Goal: Communication & Community: Answer question/provide support

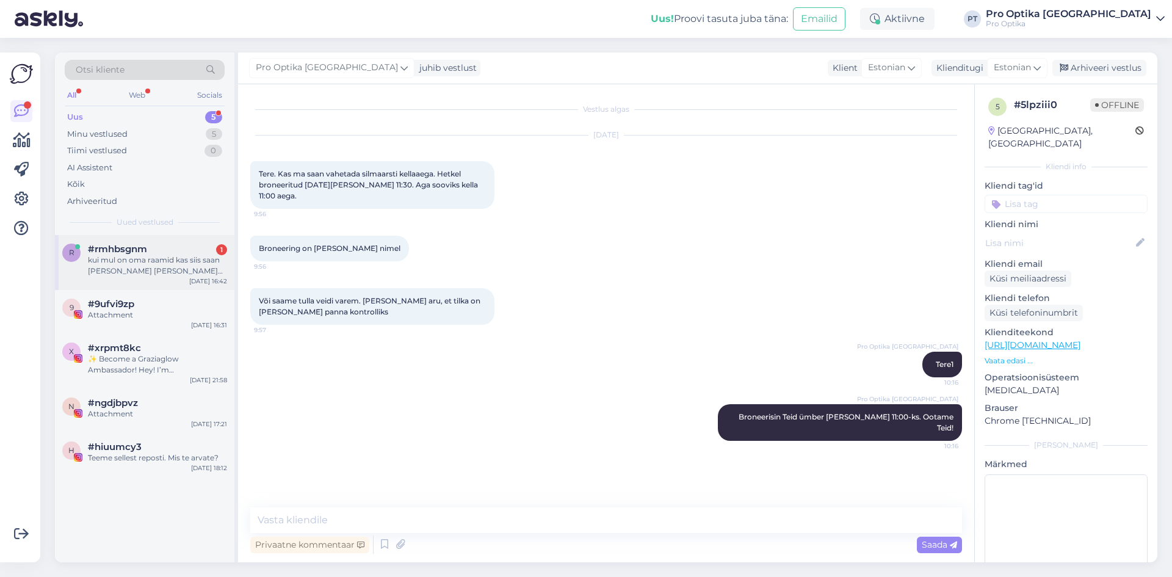
click at [133, 257] on div "kui mul on oma raamid kas siis saan [PERSON_NAME] [PERSON_NAME] mis sellise tee…" at bounding box center [157, 266] width 139 height 22
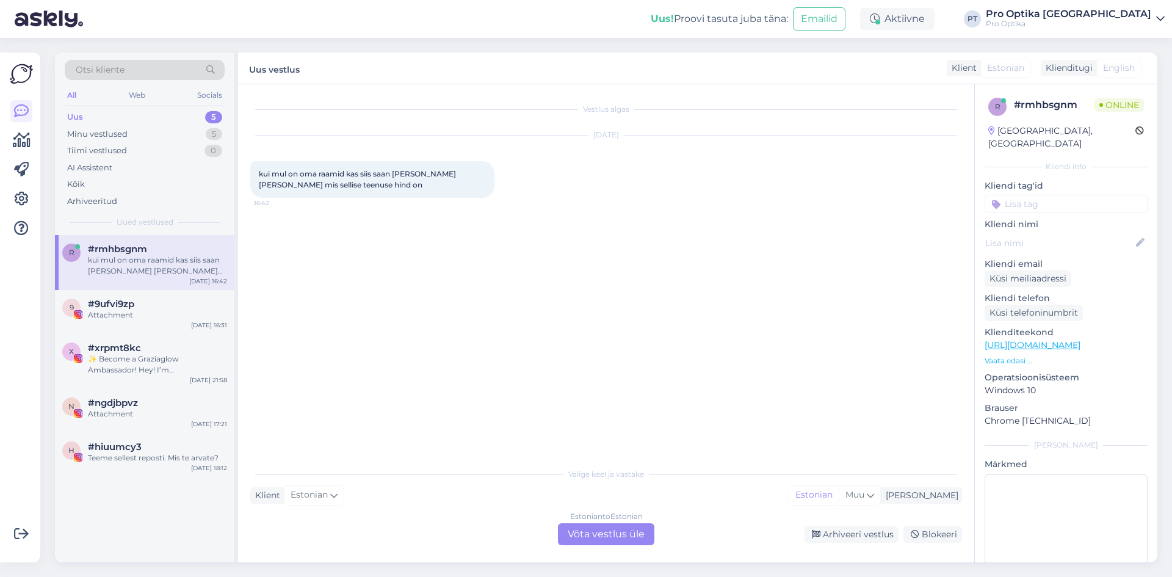
click at [602, 525] on div "Estonian to Estonian Võta vestlus üle" at bounding box center [606, 534] width 96 height 22
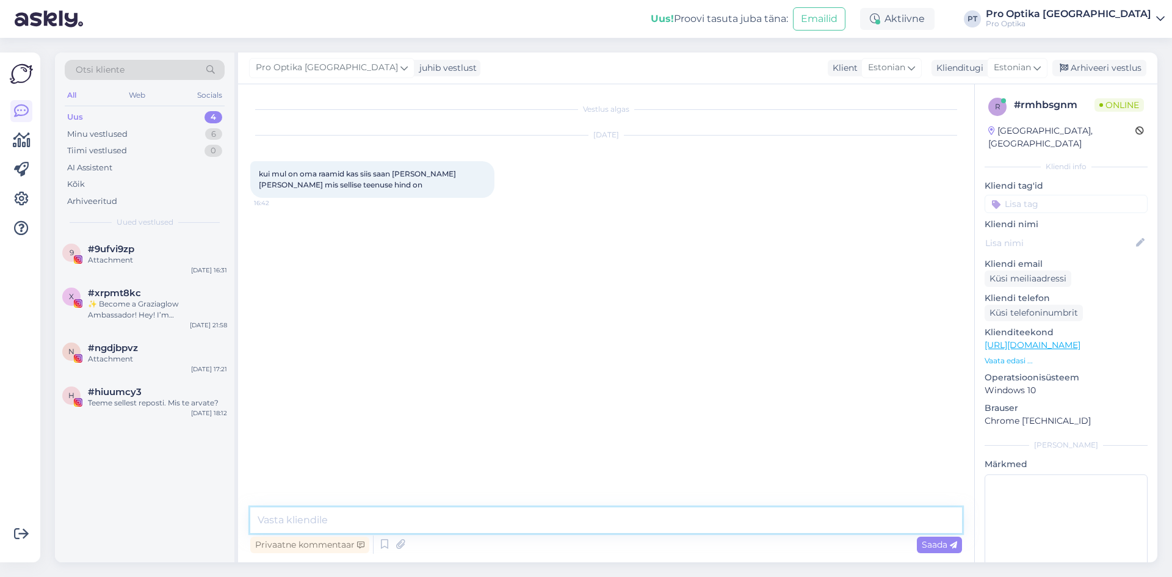
click at [509, 523] on textarea at bounding box center [606, 520] width 712 height 26
type textarea "Tere, saab [PERSON_NAME] raamidesse klaaside paigaldame maksab 30€"
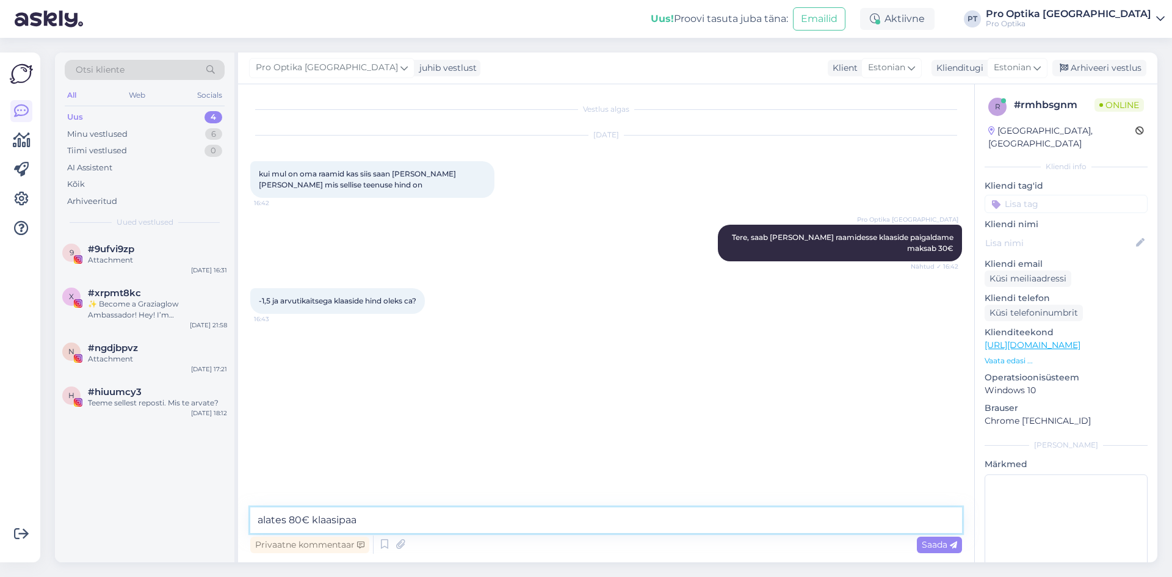
type textarea "alates 80€ klaasipaar"
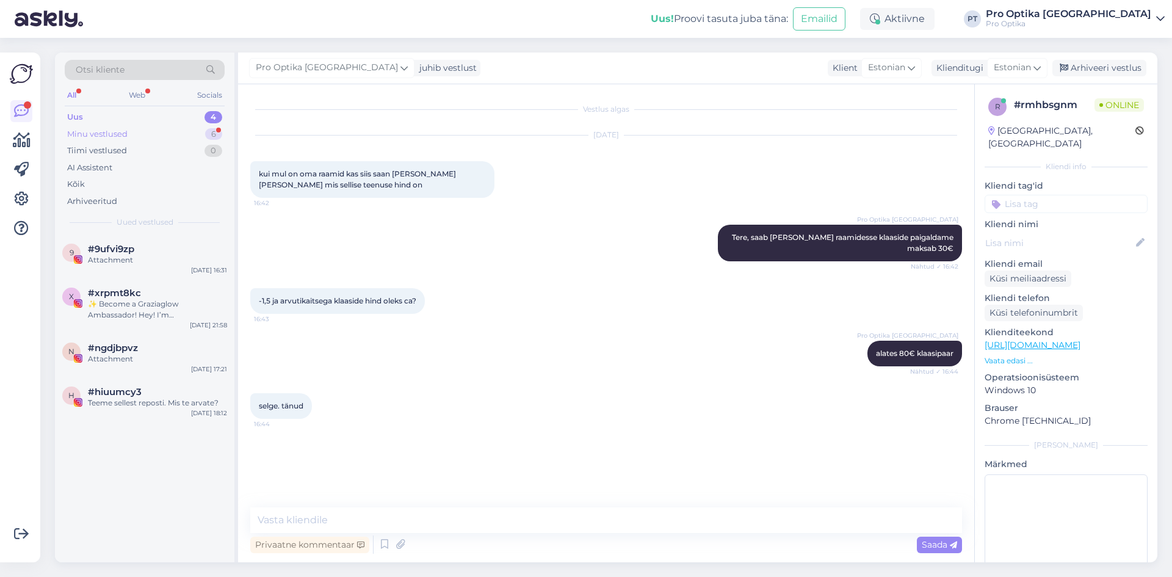
click at [139, 139] on div "Minu vestlused 6" at bounding box center [145, 134] width 160 height 17
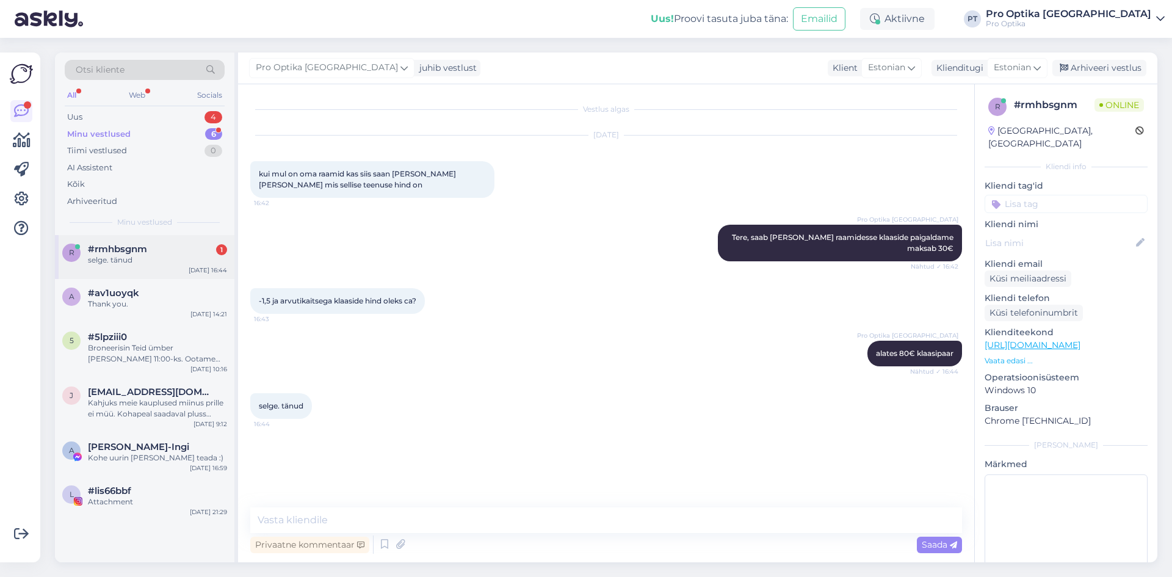
click at [118, 261] on div "selge. tänud" at bounding box center [157, 260] width 139 height 11
click at [378, 544] on icon at bounding box center [384, 544] width 15 height 18
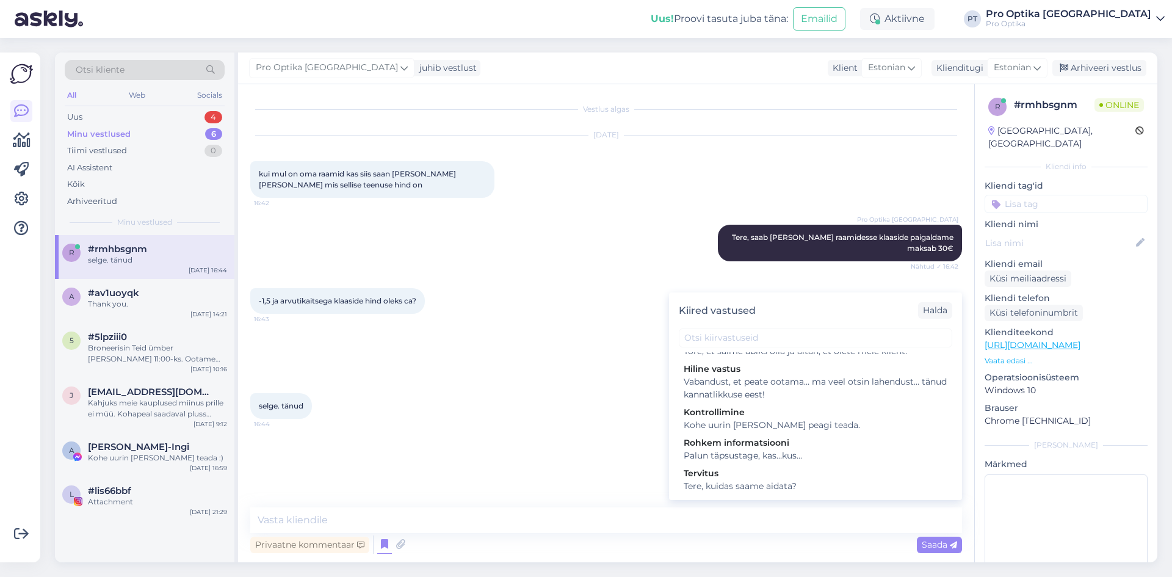
scroll to position [419, 0]
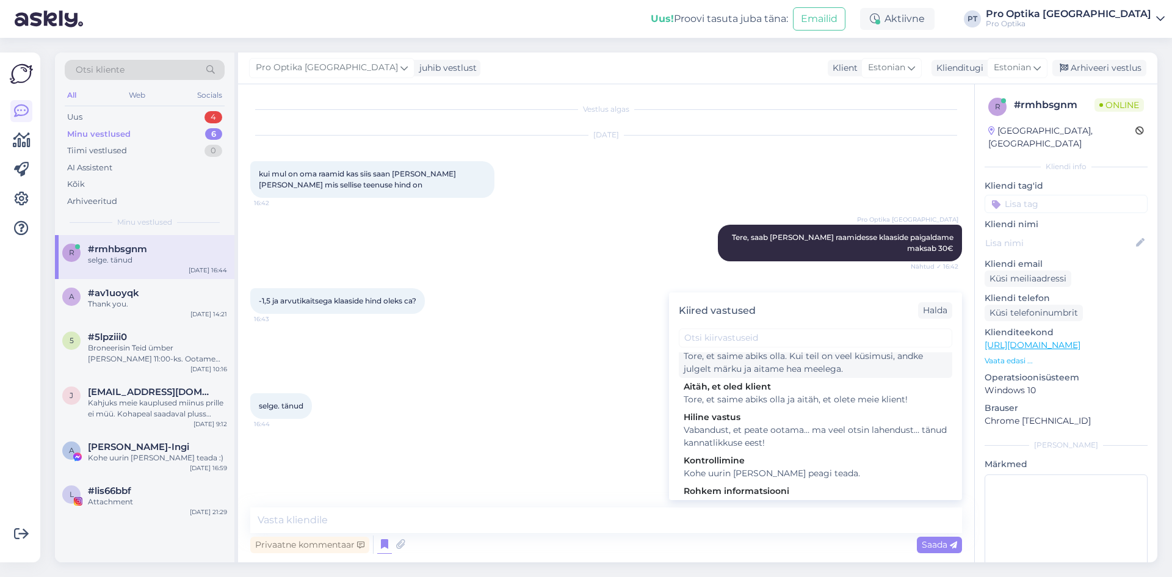
click at [751, 375] on div "Tore, et saime abiks olla. Kui teil on veel küsimusi, andke julgelt märku ja ai…" at bounding box center [816, 363] width 264 height 26
type textarea "Tore, et saime abiks olla. Kui teil on veel küsimusi, andke julgelt märku ja ai…"
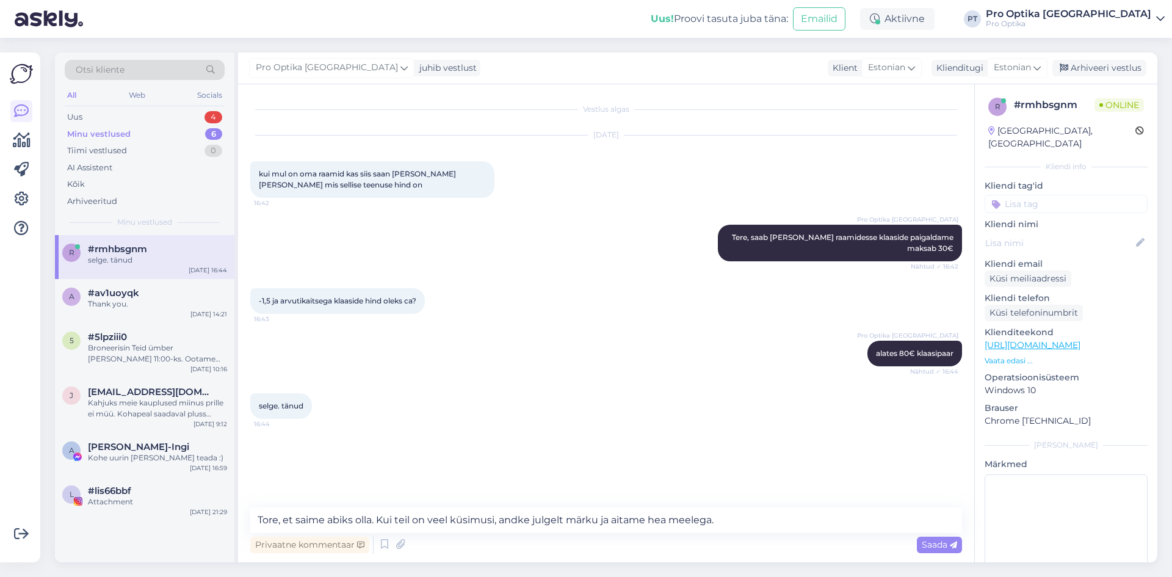
click at [926, 534] on div "Privaatne kommentaar Saada" at bounding box center [606, 544] width 712 height 23
click at [931, 542] on span "Saada" at bounding box center [939, 544] width 35 height 11
